Goal: Navigation & Orientation: Go to known website

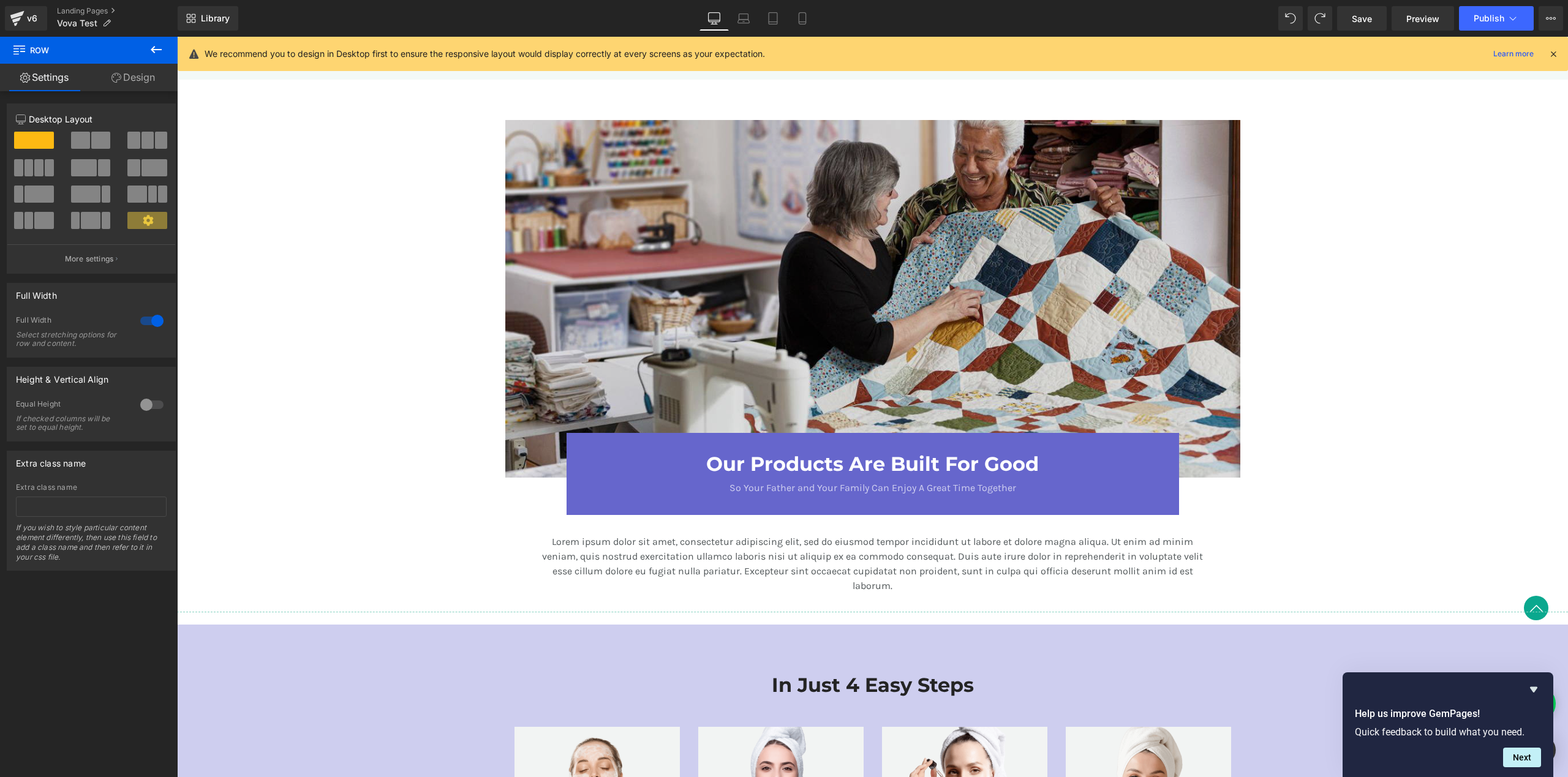
scroll to position [1397, 0]
